Goal: Task Accomplishment & Management: Use online tool/utility

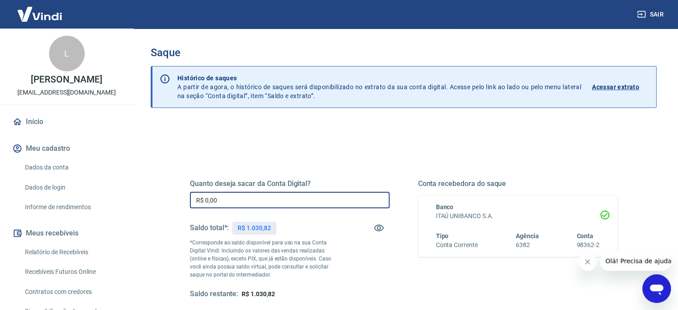
click at [225, 203] on input "R$ 0,00" at bounding box center [290, 200] width 200 height 16
type input "R$ 1.030,82"
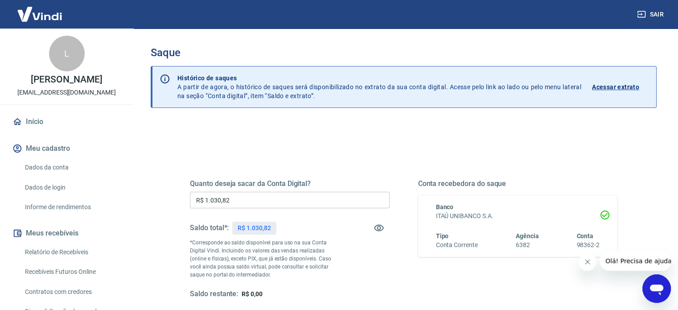
click at [401, 274] on div "Quanto deseja sacar da Conta Digital? R$ 1.030,82 ​ Saldo total*: R$ 1.030,82 *…" at bounding box center [403, 238] width 427 height 119
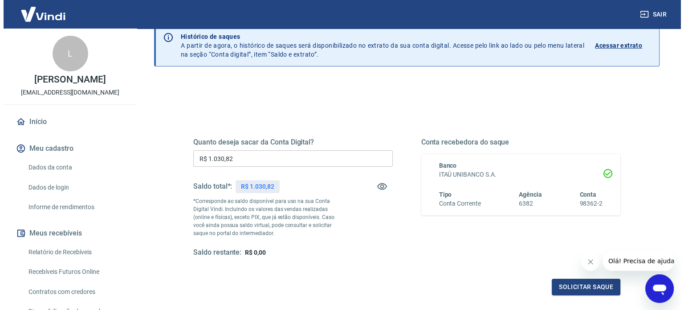
scroll to position [71, 0]
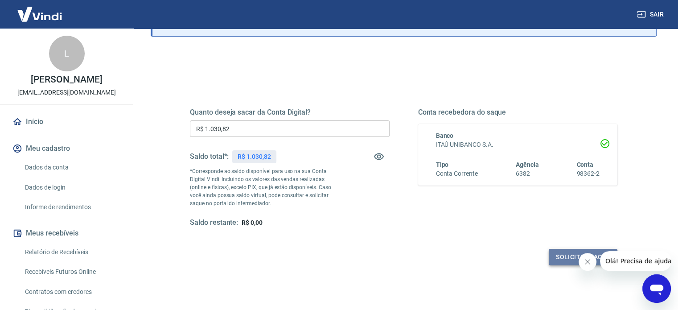
click at [565, 255] on button "Solicitar saque" at bounding box center [582, 257] width 69 height 16
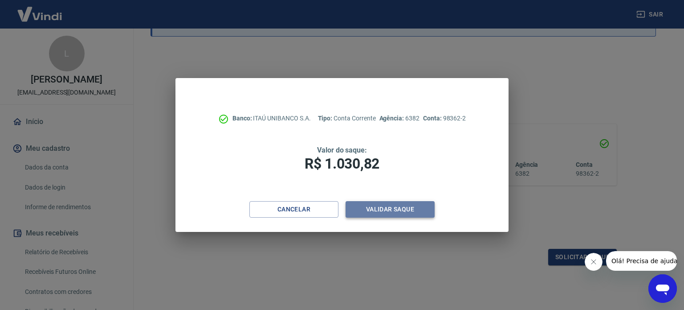
click at [367, 208] on button "Validar saque" at bounding box center [390, 209] width 89 height 16
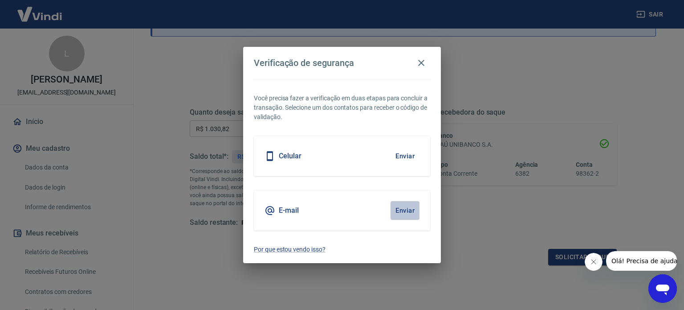
click at [407, 206] on button "Enviar" at bounding box center [405, 210] width 29 height 19
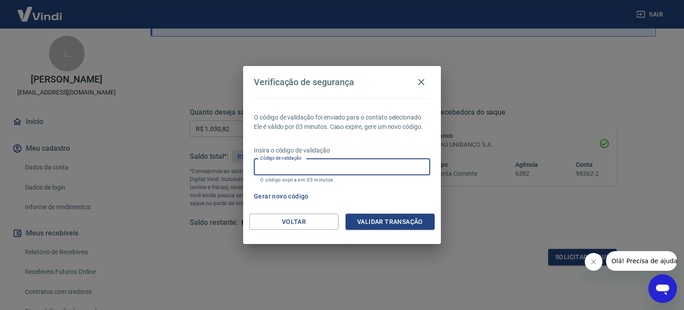
click at [315, 167] on input "Código de validação" at bounding box center [342, 167] width 176 height 16
type input "885505"
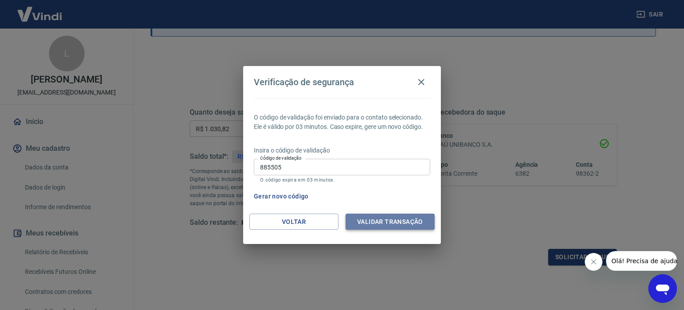
click at [393, 219] on button "Validar transação" at bounding box center [390, 221] width 89 height 16
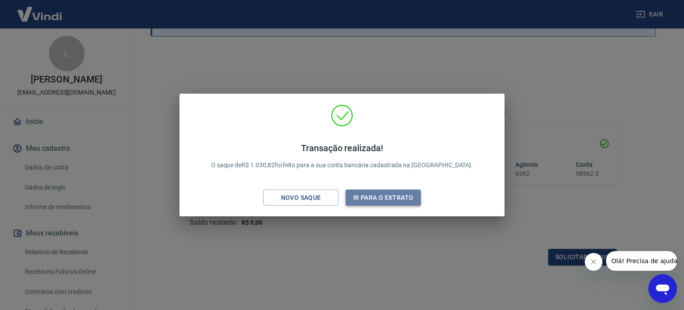
click at [392, 197] on button "Ir para o extrato" at bounding box center [383, 197] width 75 height 16
